Goal: Task Accomplishment & Management: Manage account settings

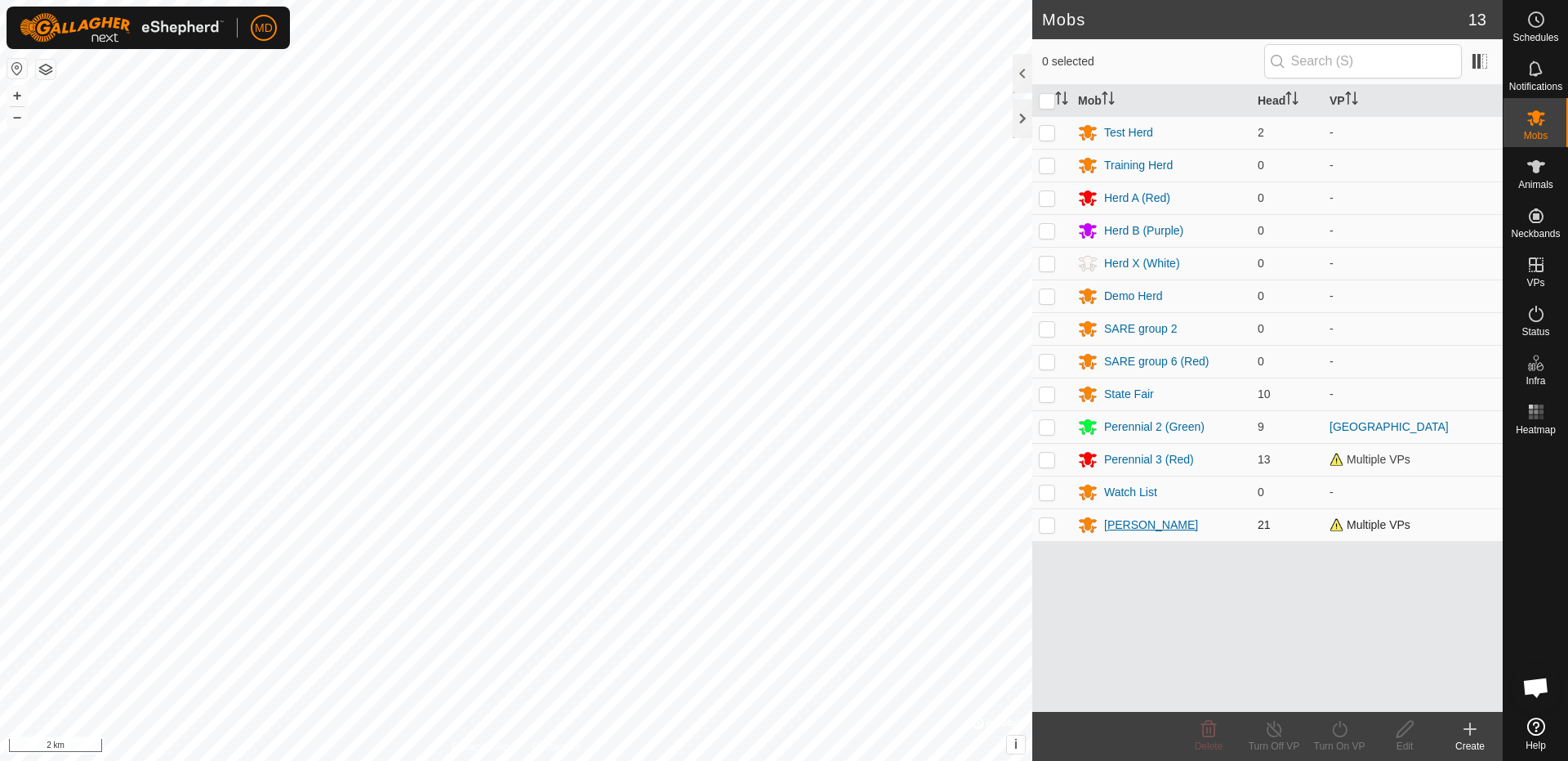
click at [1114, 521] on div "[PERSON_NAME]" at bounding box center [1151, 525] width 94 height 17
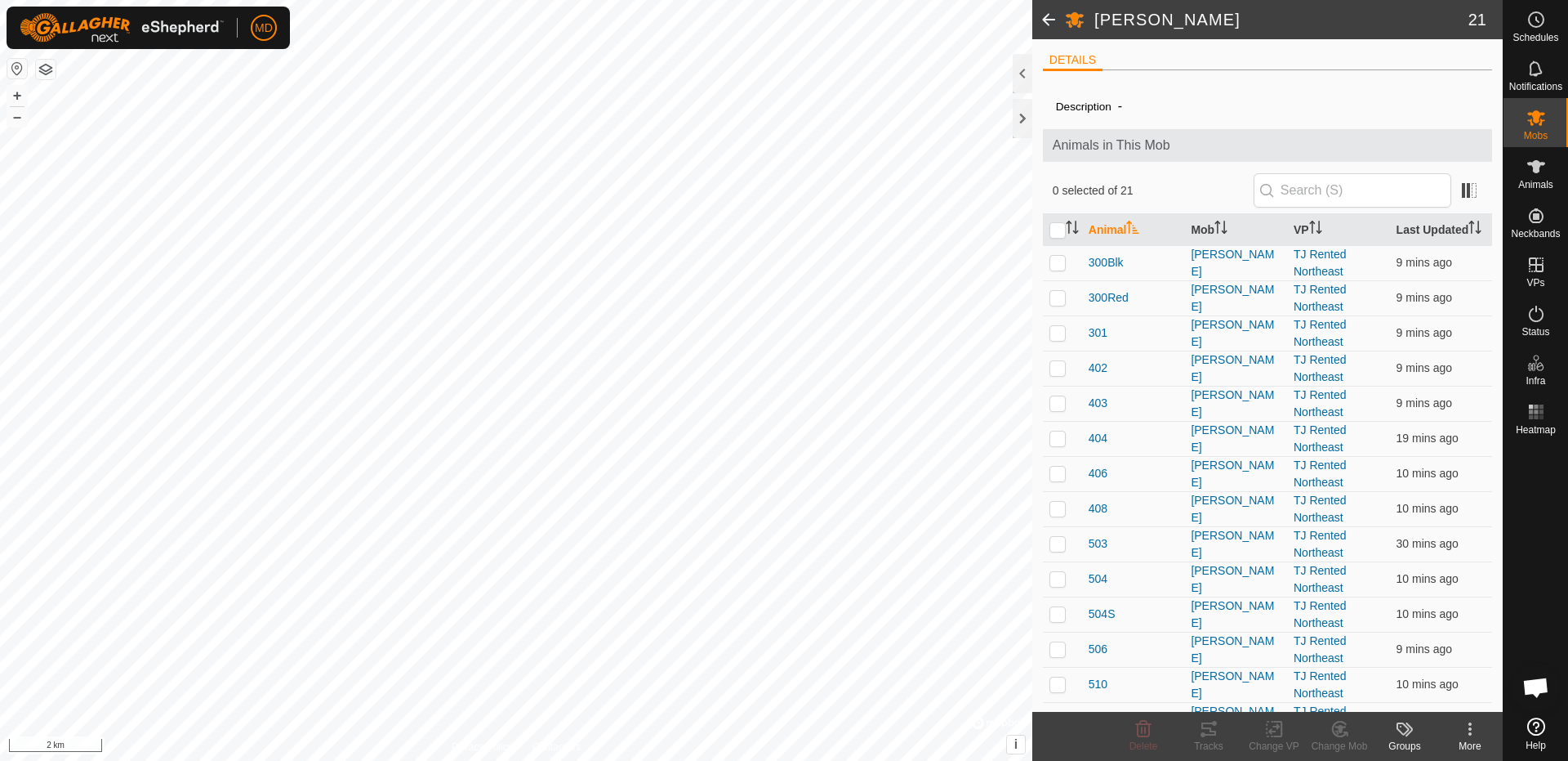
click at [1470, 730] on icon at bounding box center [1469, 728] width 3 height 3
click at [1062, 239] on input "checkbox" at bounding box center [1057, 230] width 16 height 16
checkbox input "true"
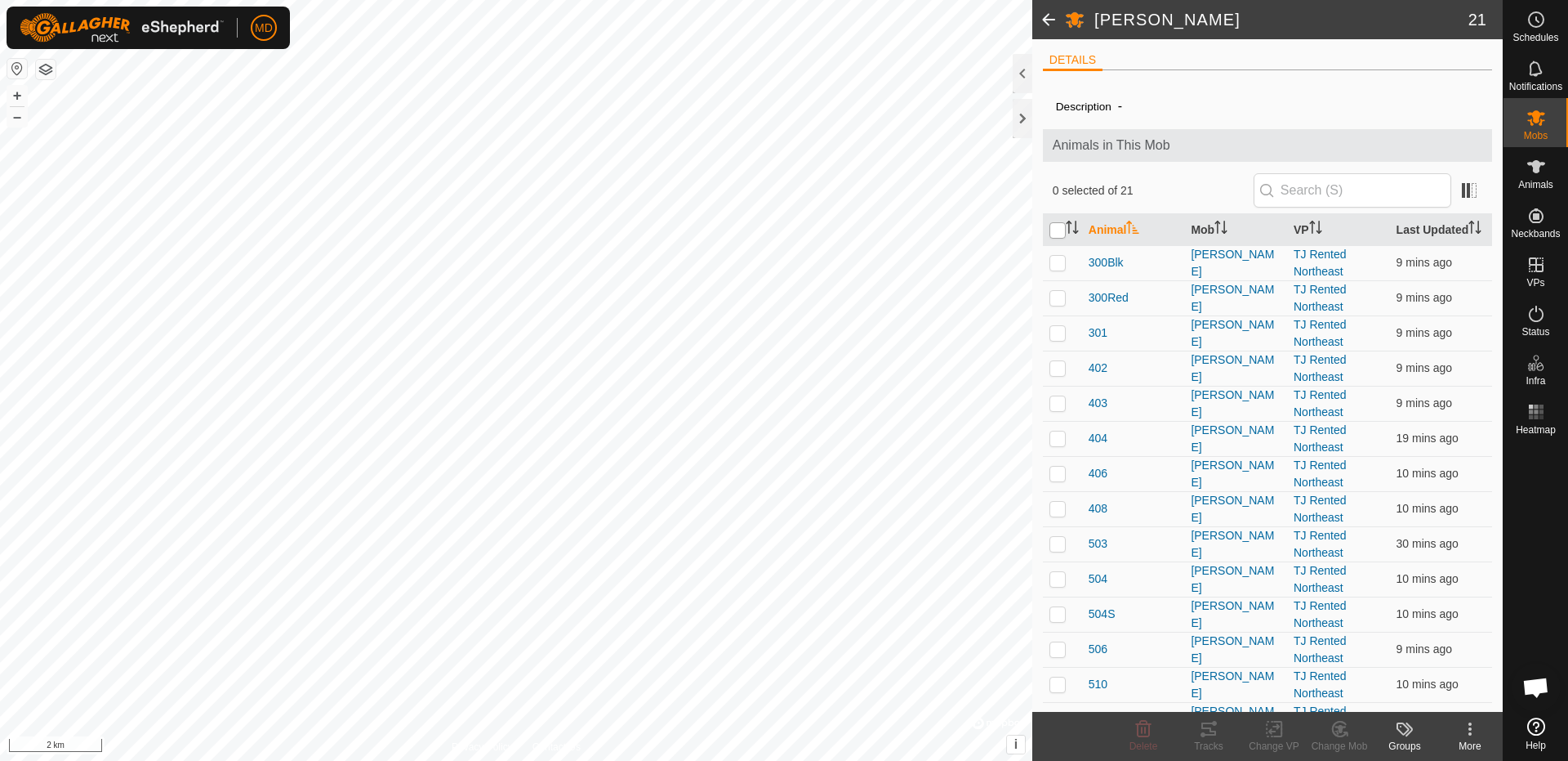
checkbox input "true"
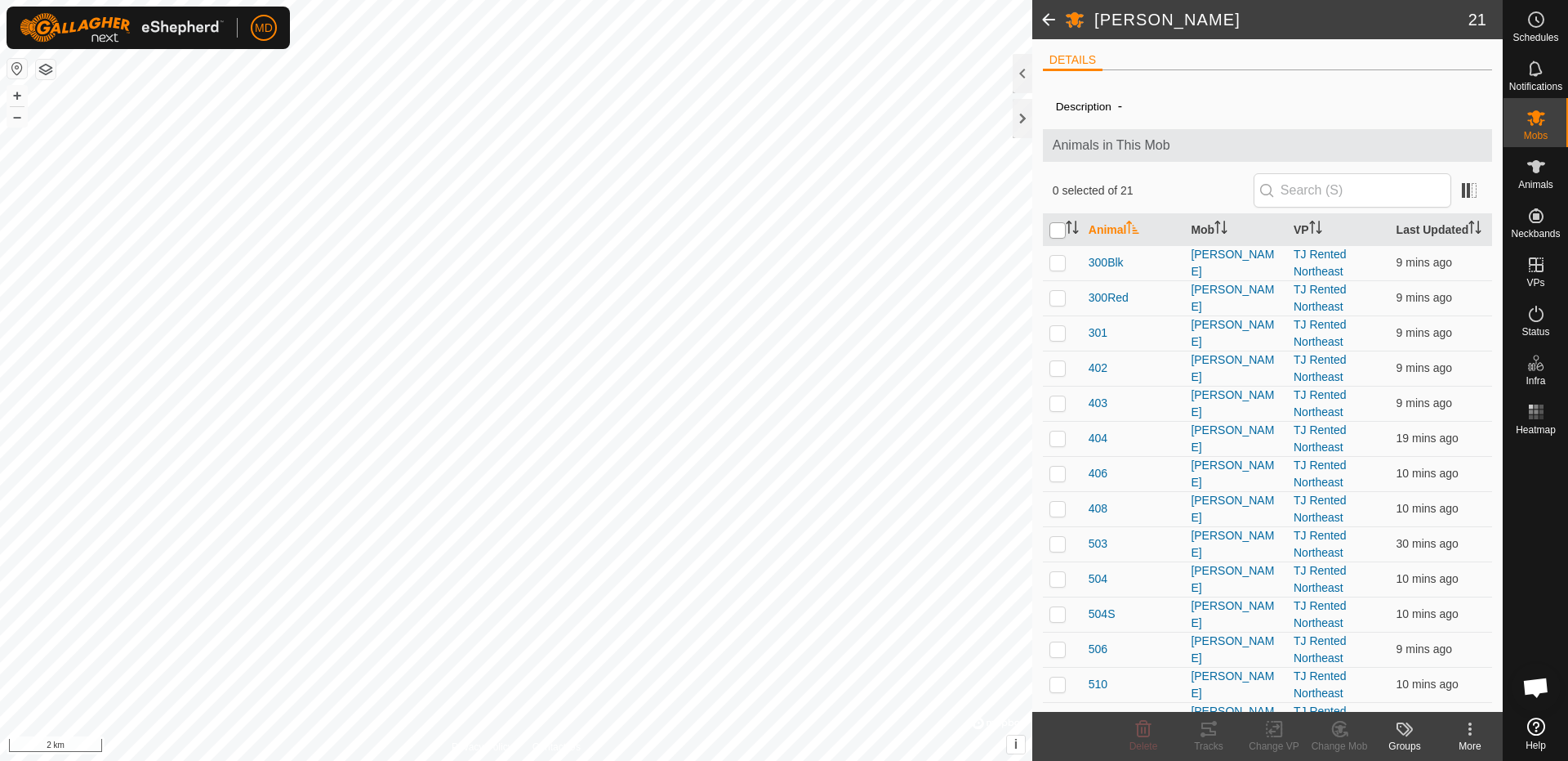
checkbox input "true"
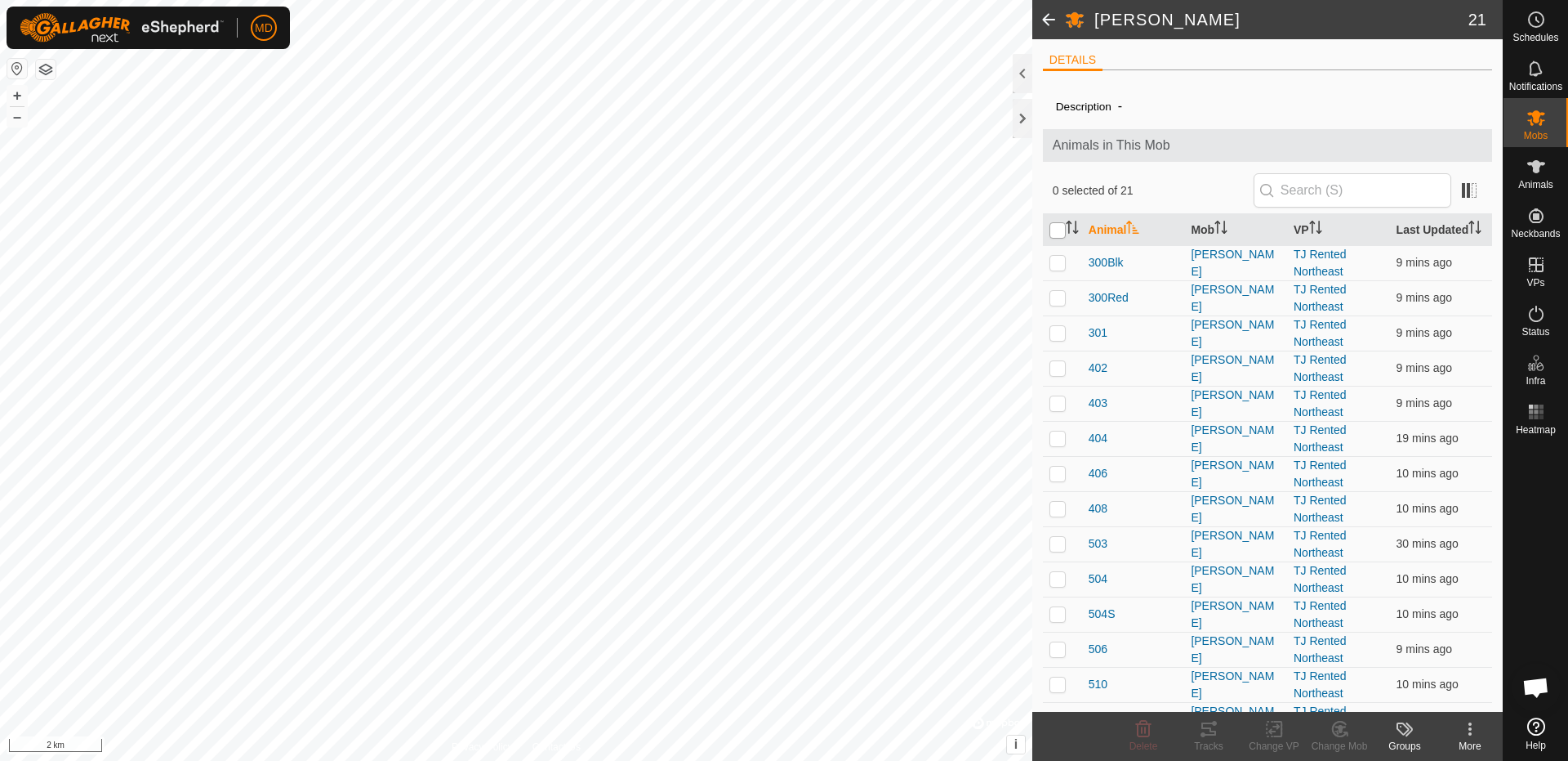
checkbox input "true"
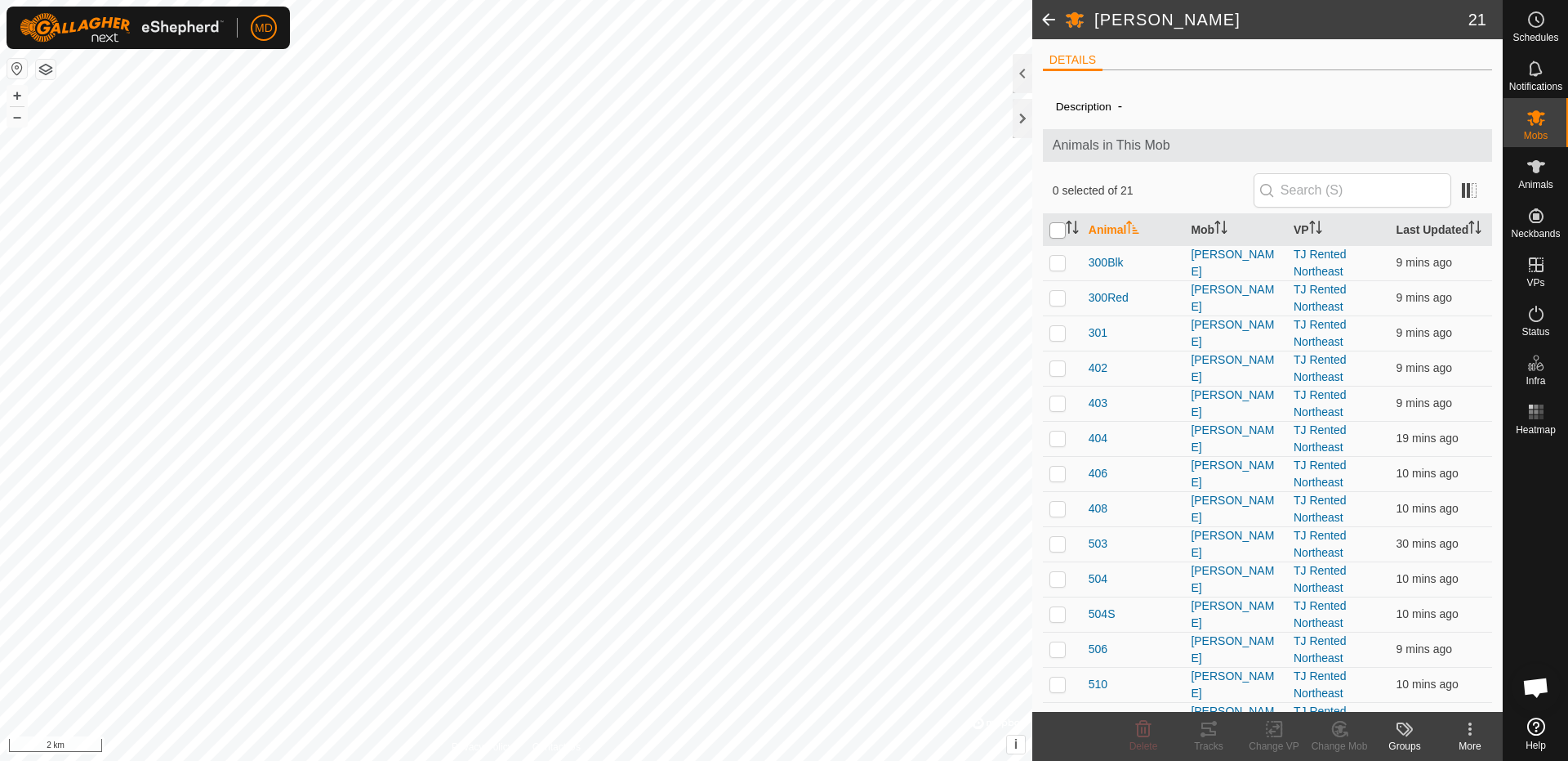
checkbox input "true"
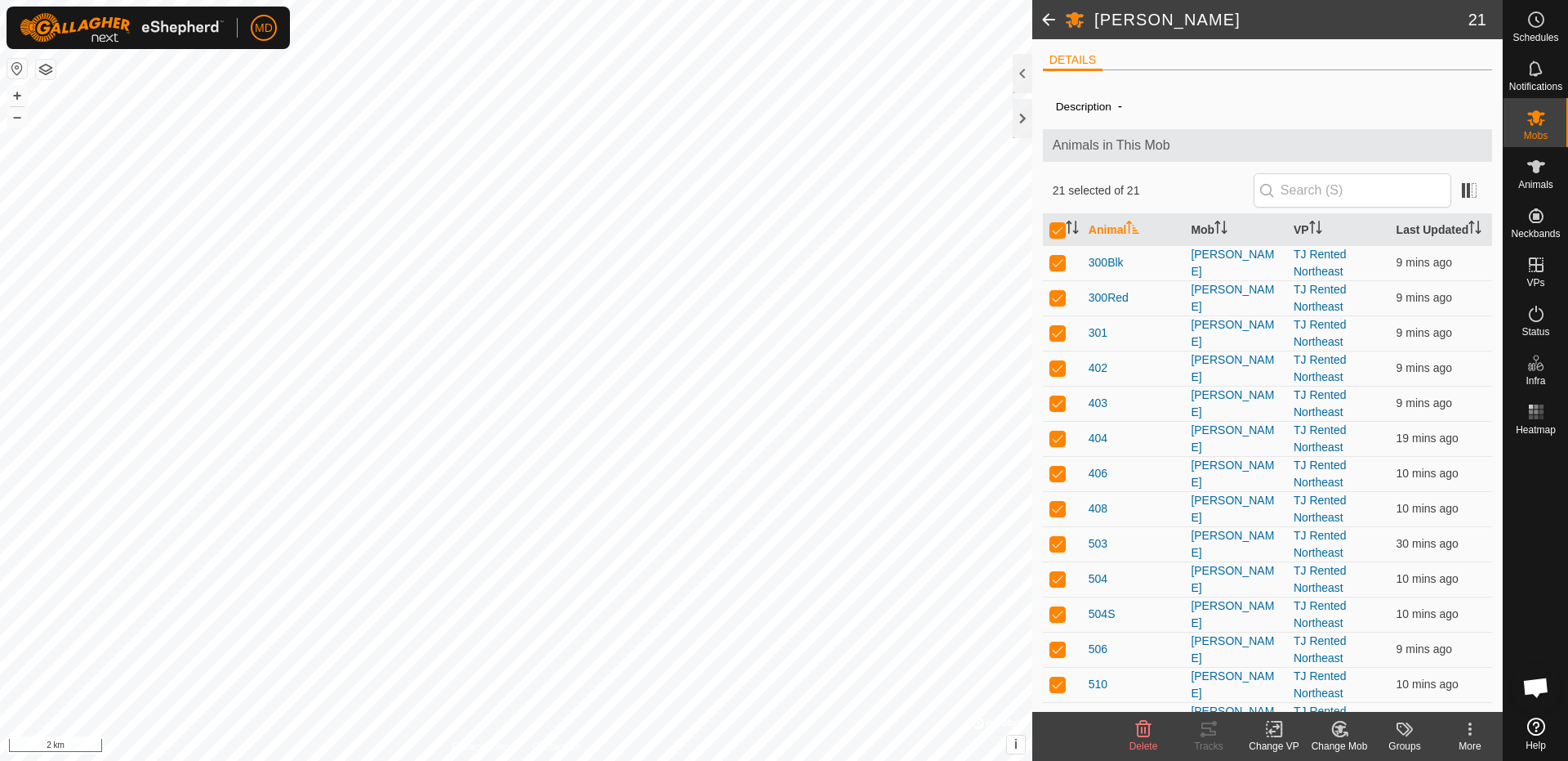
click at [1275, 733] on icon at bounding box center [1274, 728] width 20 height 19
click at [1309, 689] on link "Turn Off VP" at bounding box center [1322, 693] width 162 height 33
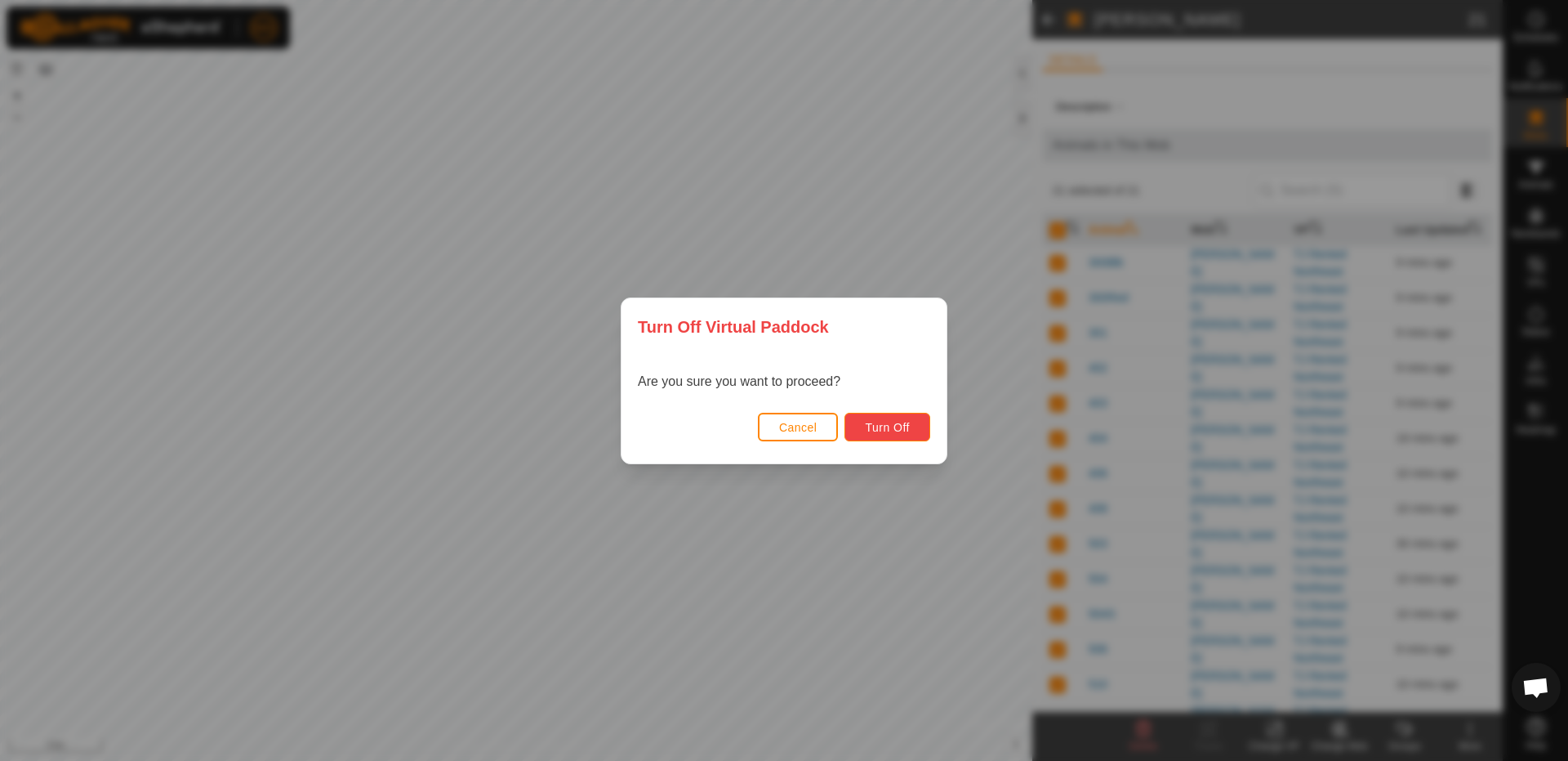
click at [898, 433] on span "Turn Off" at bounding box center [887, 428] width 45 height 13
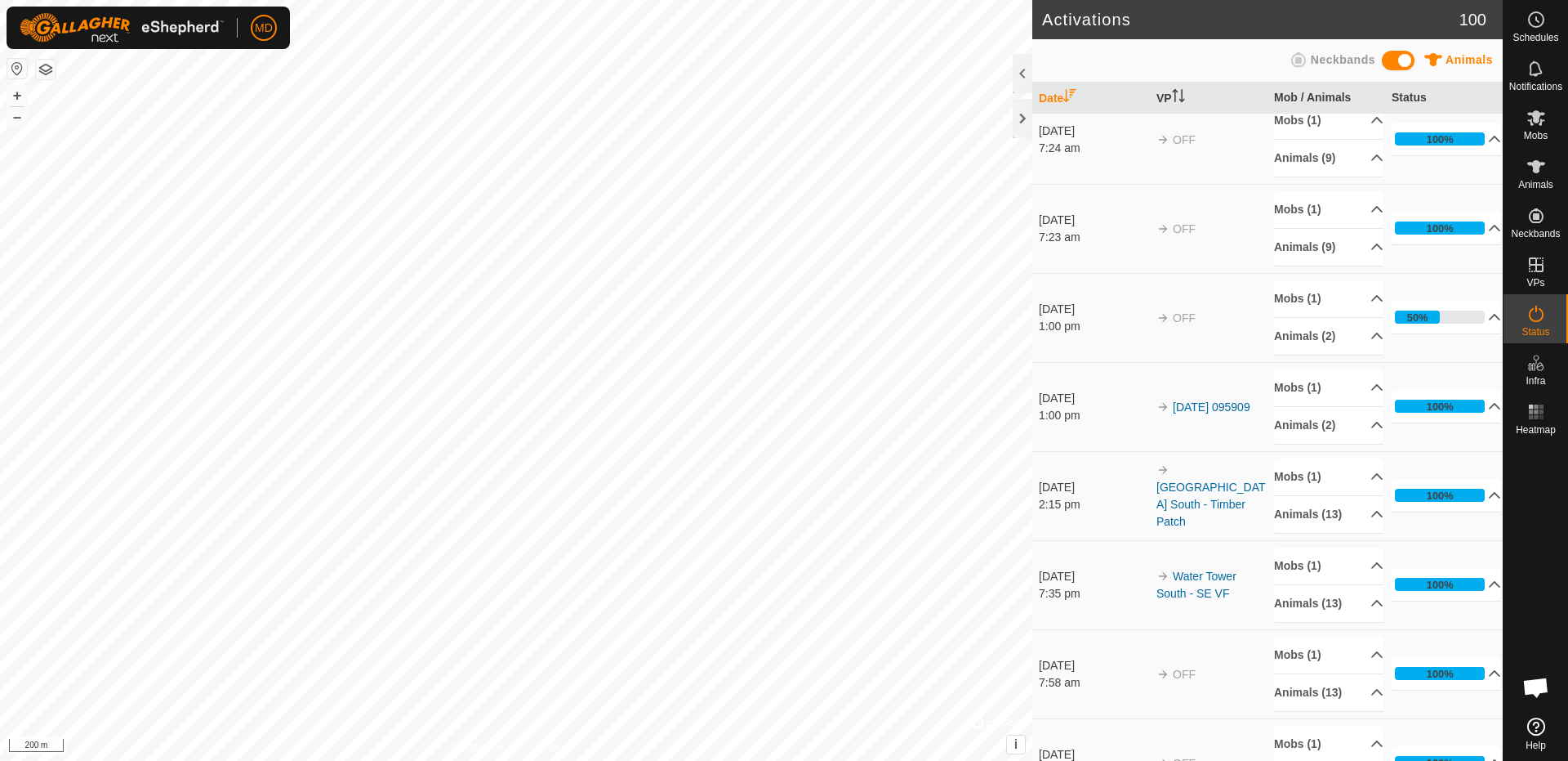
scroll to position [572, 0]
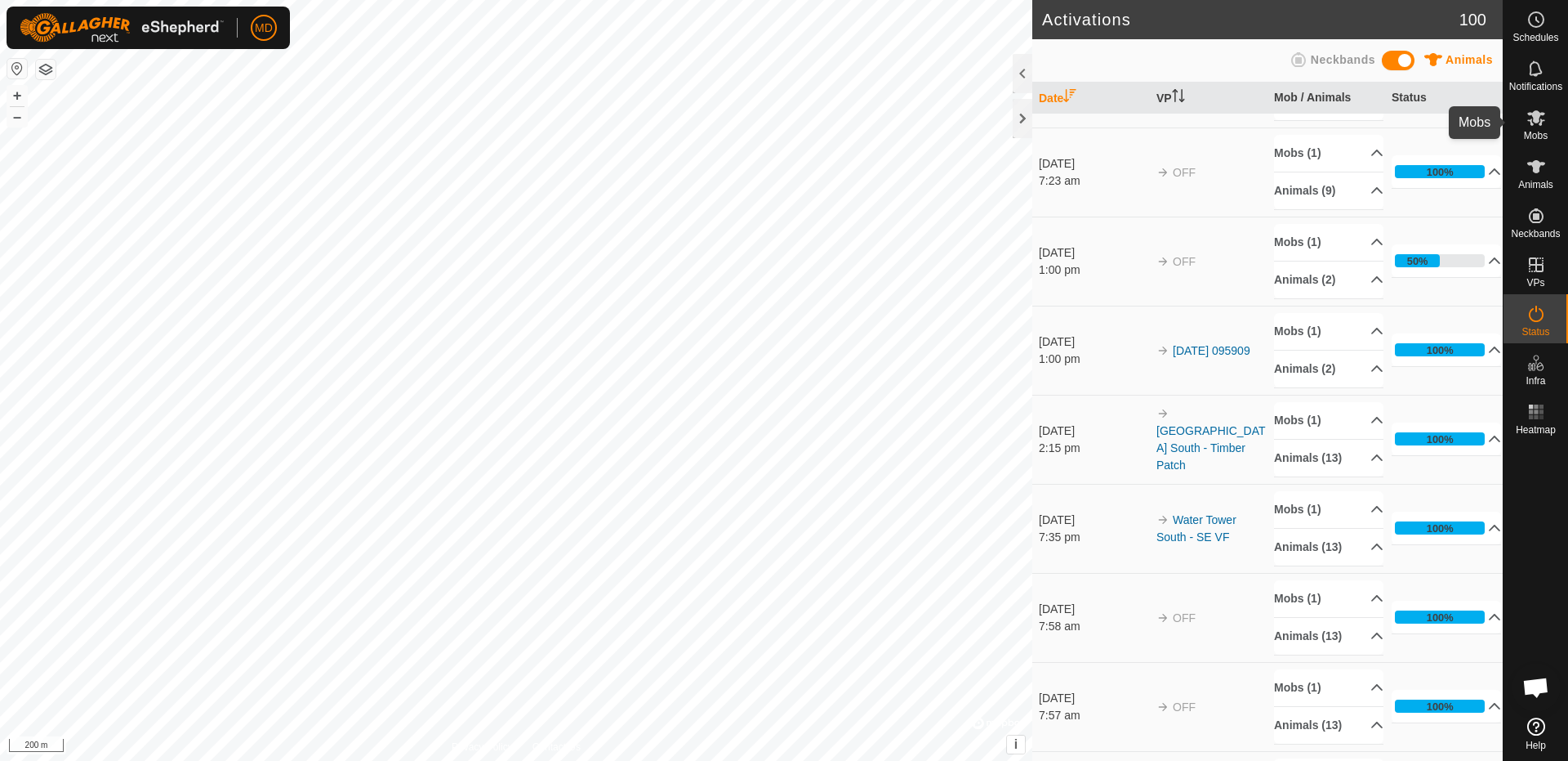
click at [1537, 132] on span "Mobs" at bounding box center [1535, 135] width 24 height 10
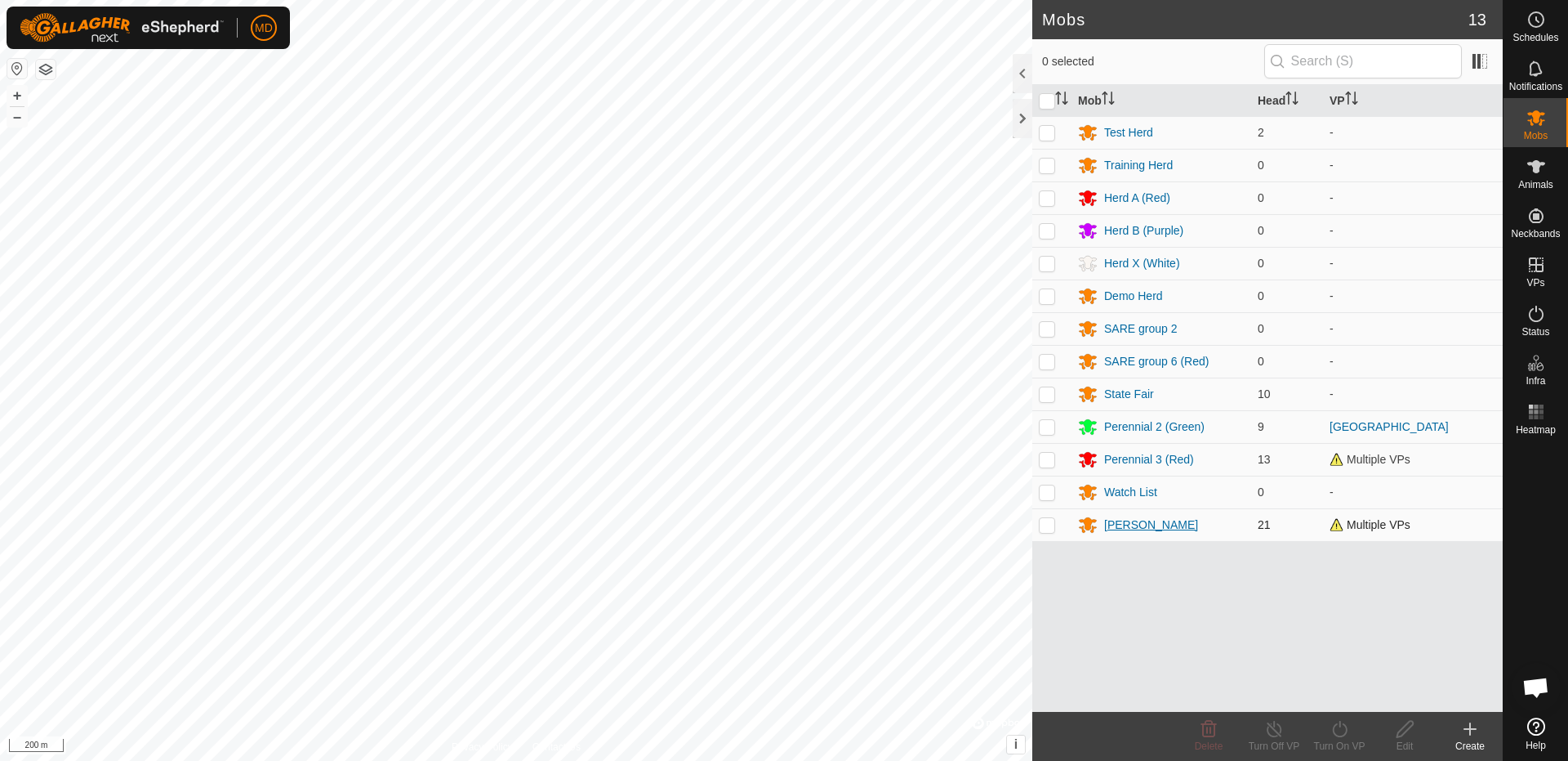
click at [1123, 520] on div "[PERSON_NAME]" at bounding box center [1151, 525] width 94 height 17
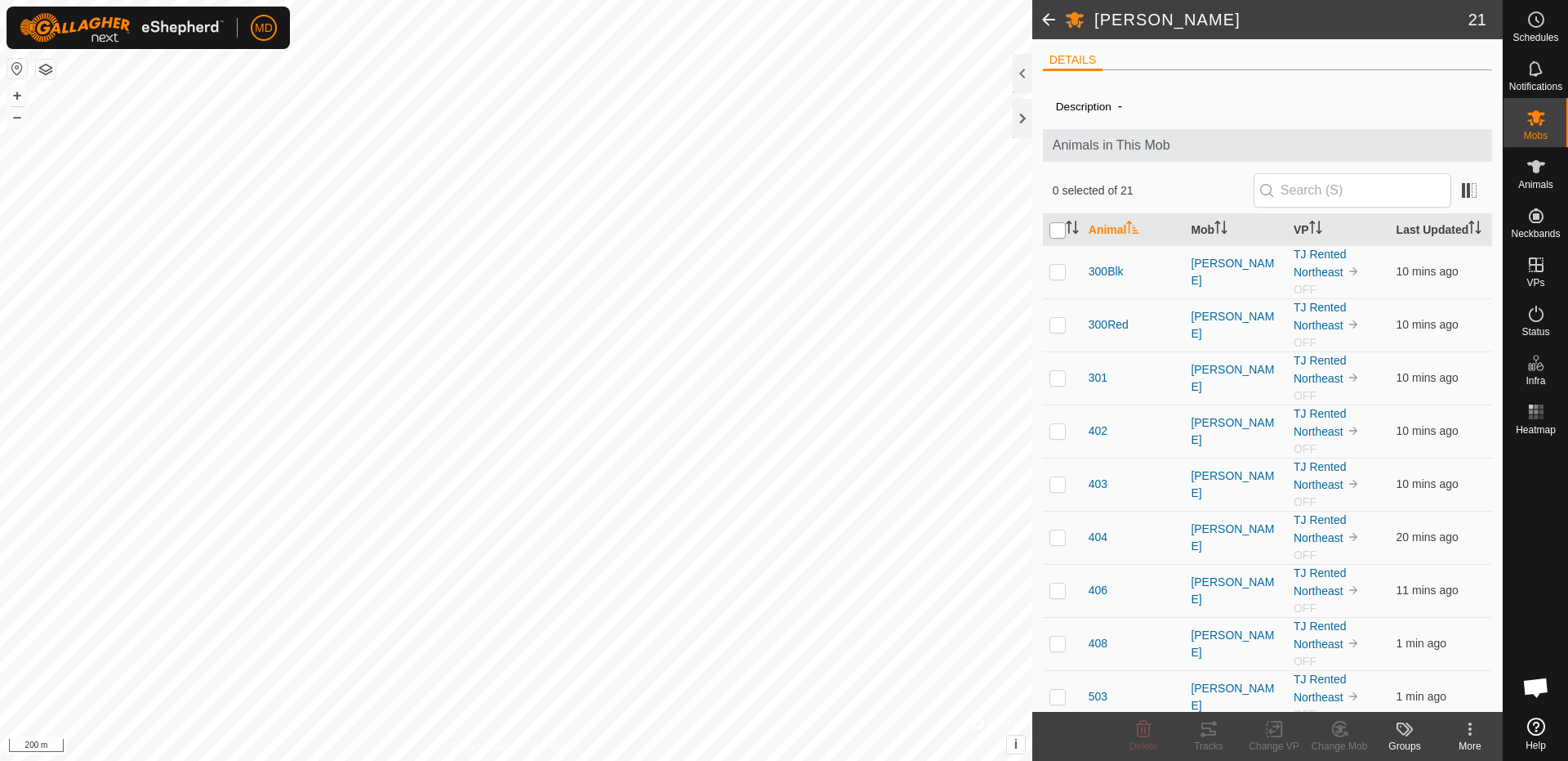
click at [1053, 236] on input "checkbox" at bounding box center [1057, 230] width 16 height 16
checkbox input "true"
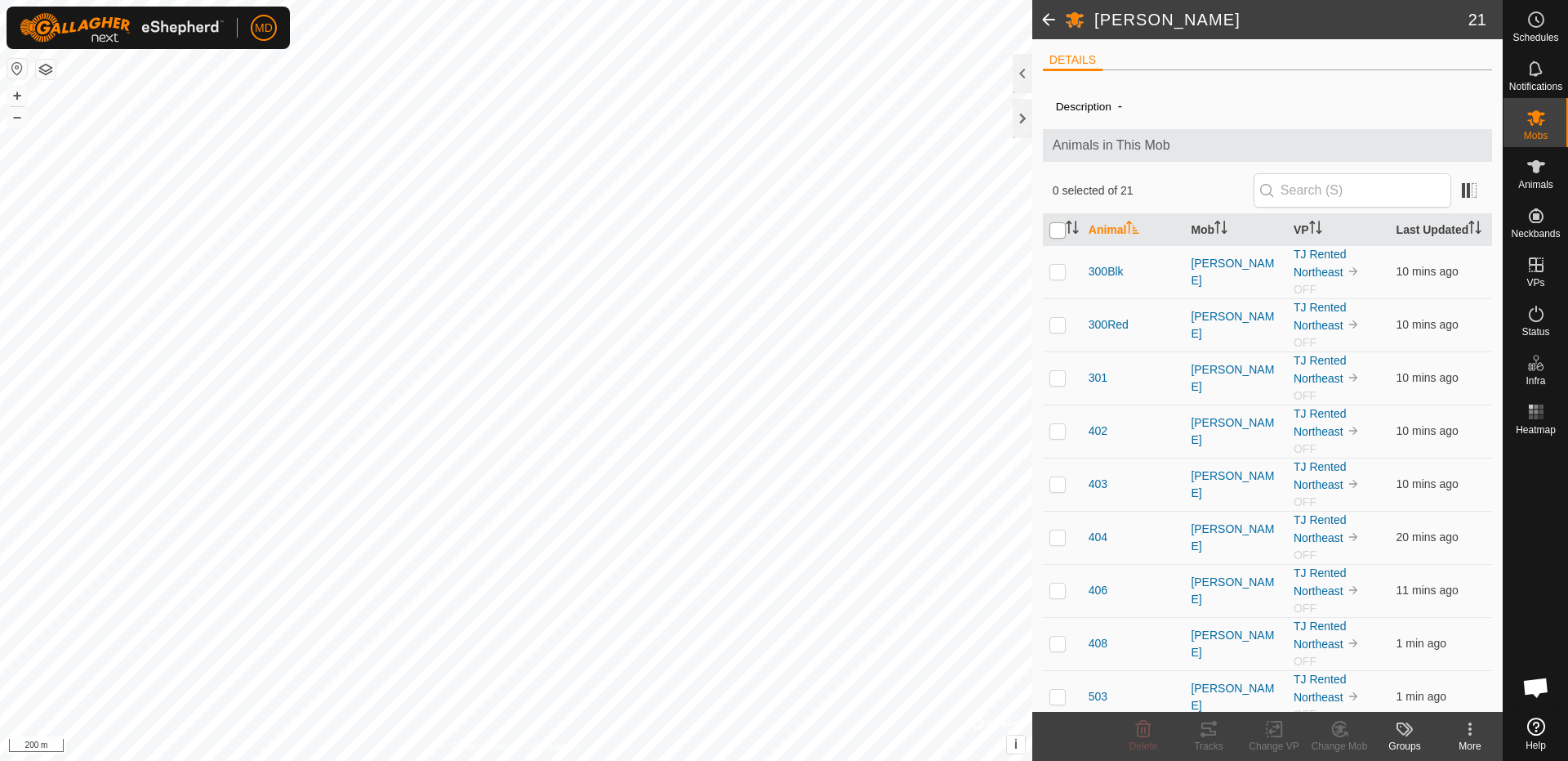
checkbox input "true"
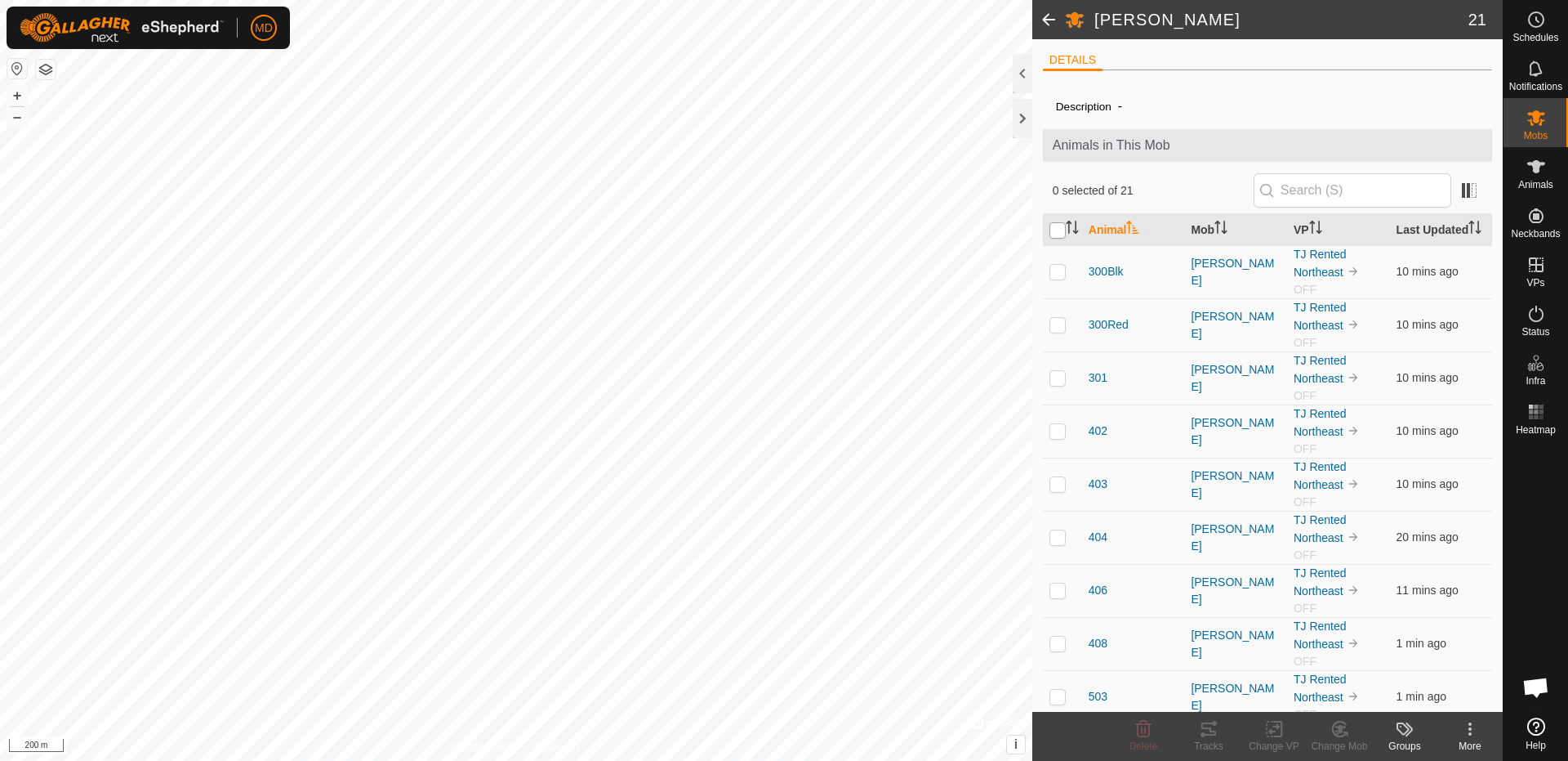
checkbox input "true"
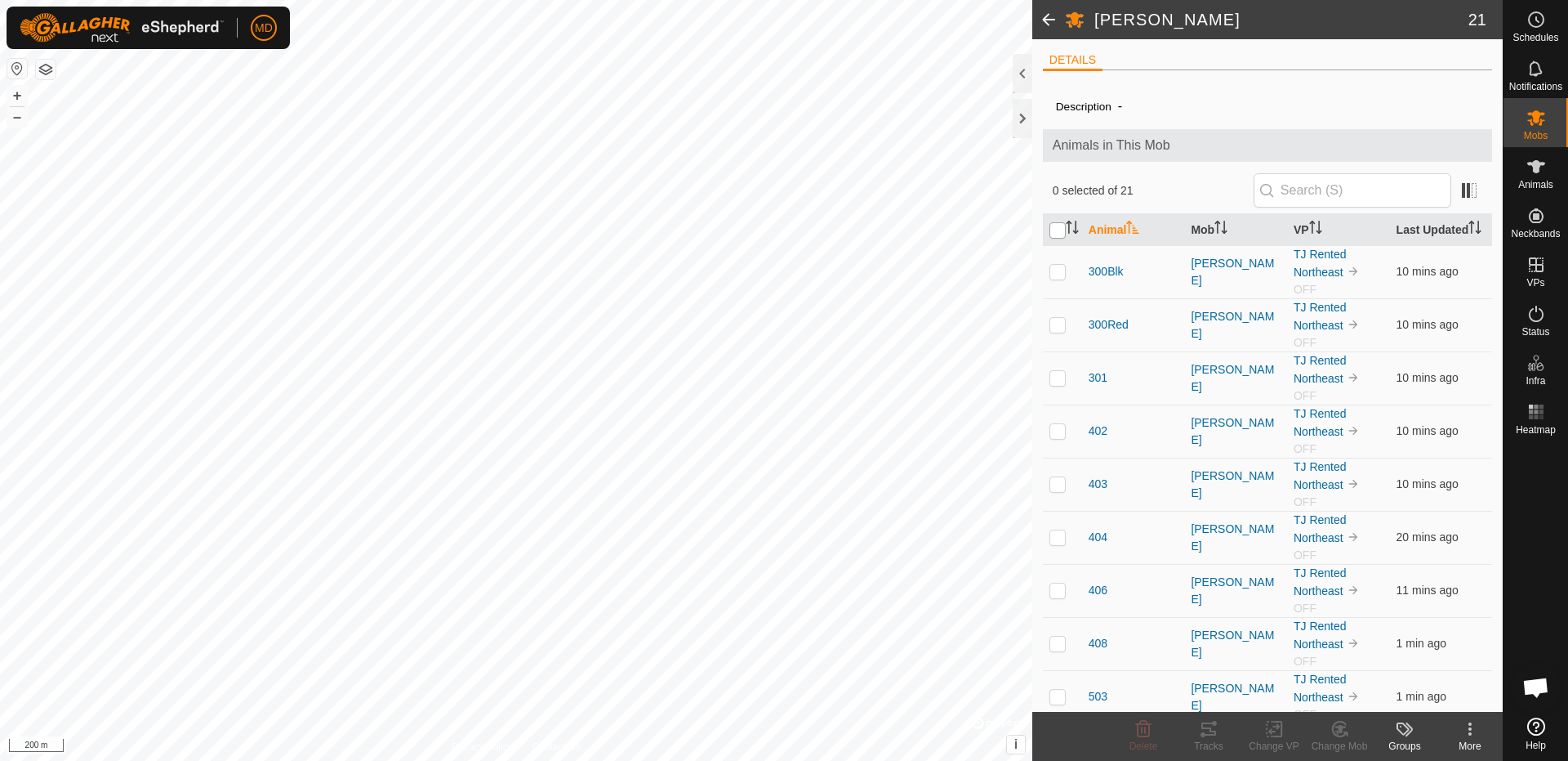
checkbox input "true"
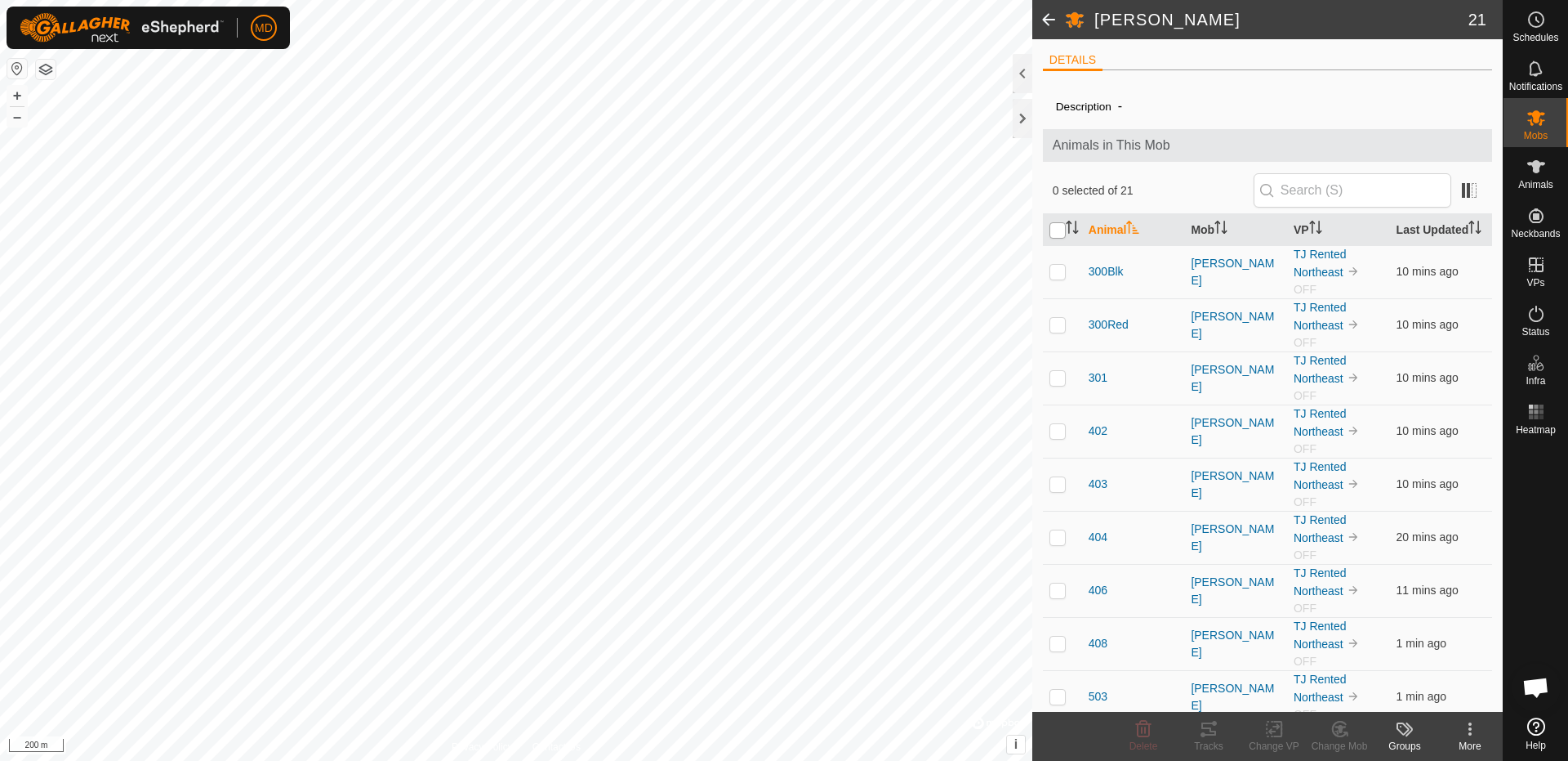
checkbox input "true"
click at [1014, 109] on div at bounding box center [1022, 118] width 19 height 39
